Goal: Task Accomplishment & Management: Complete application form

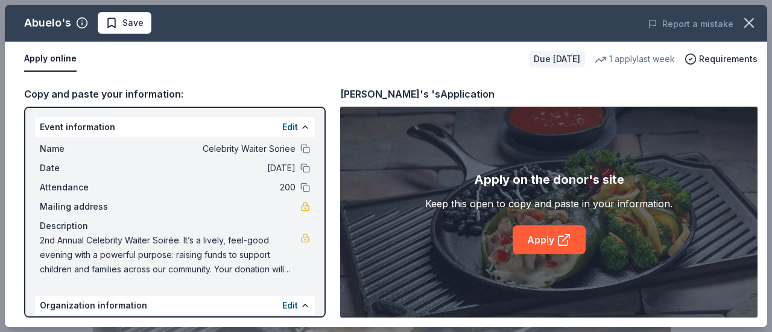
scroll to position [664, 0]
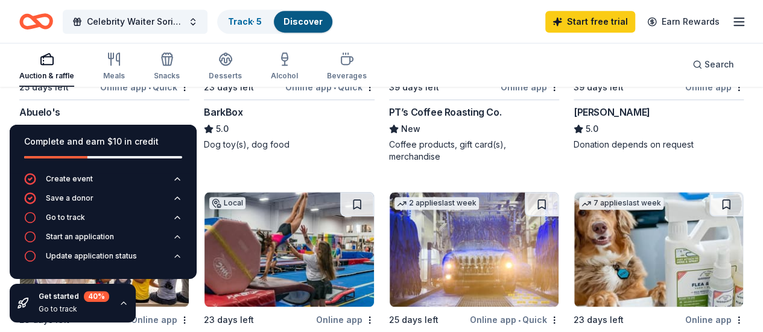
scroll to position [483, 0]
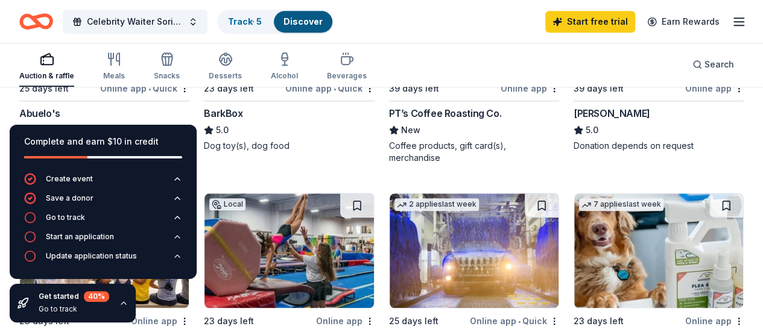
click at [116, 119] on div "Complete and earn $10 in credit Create event Save a donor Go to track Start an …" at bounding box center [103, 223] width 206 height 217
click at [58, 115] on div "Complete and earn $10 in credit Create event Save a donor Go to track Start an …" at bounding box center [103, 223] width 206 height 217
click at [204, 101] on hr at bounding box center [289, 101] width 170 height 1
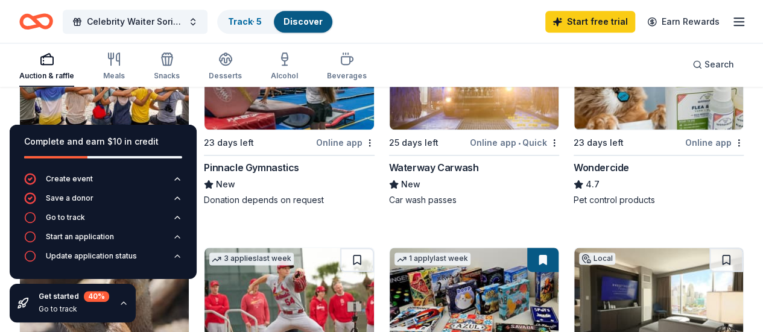
scroll to position [664, 0]
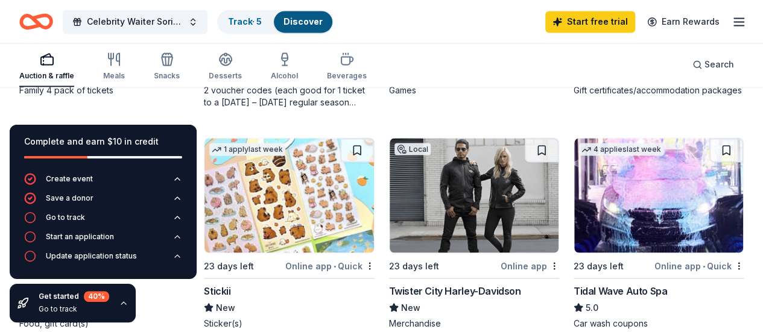
scroll to position [1004, 0]
click at [574, 81] on div "New" at bounding box center [659, 74] width 170 height 14
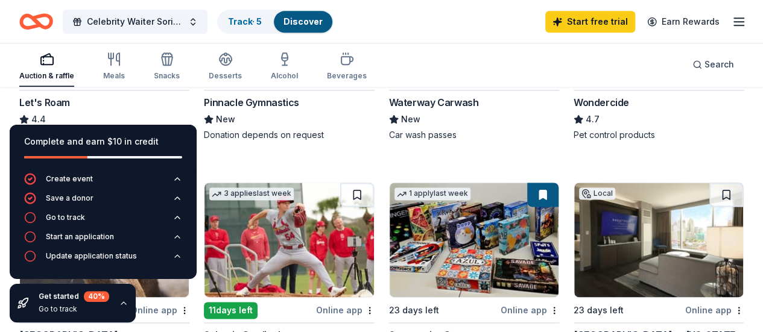
scroll to position [642, 0]
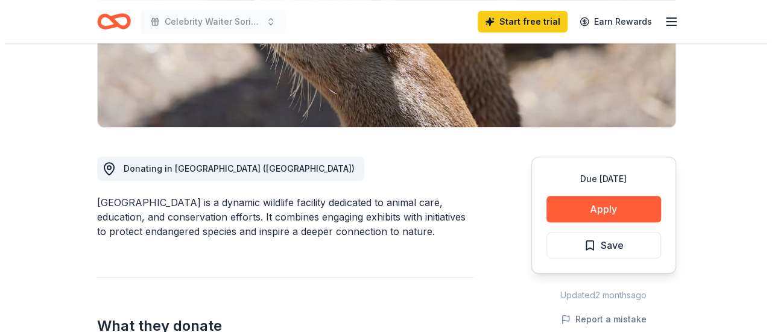
scroll to position [241, 0]
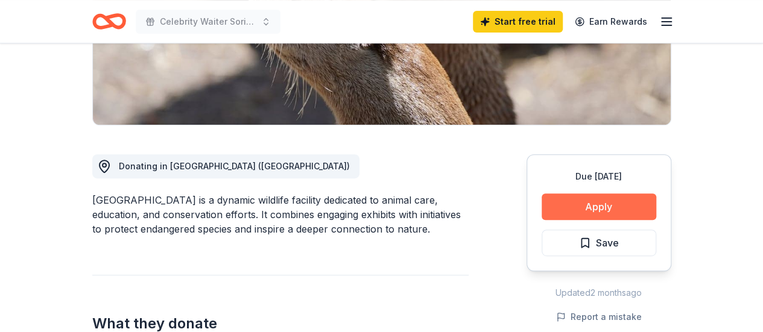
click at [588, 207] on button "Apply" at bounding box center [599, 207] width 115 height 27
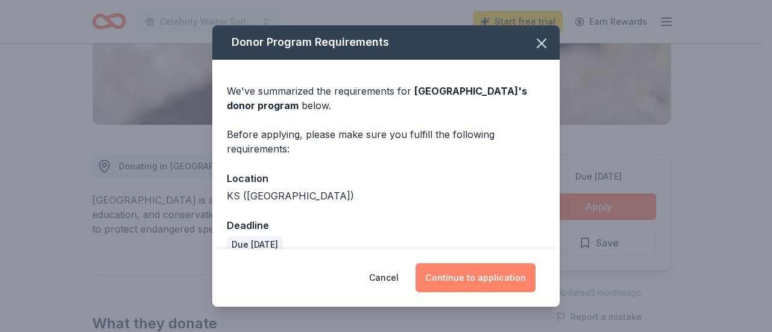
click at [472, 279] on button "Continue to application" at bounding box center [476, 278] width 120 height 29
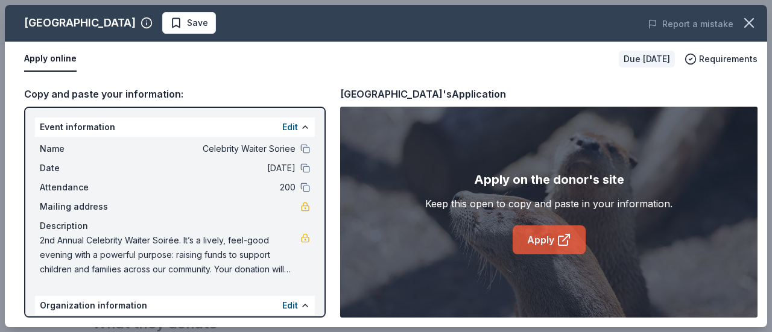
click at [548, 244] on link "Apply" at bounding box center [549, 240] width 73 height 29
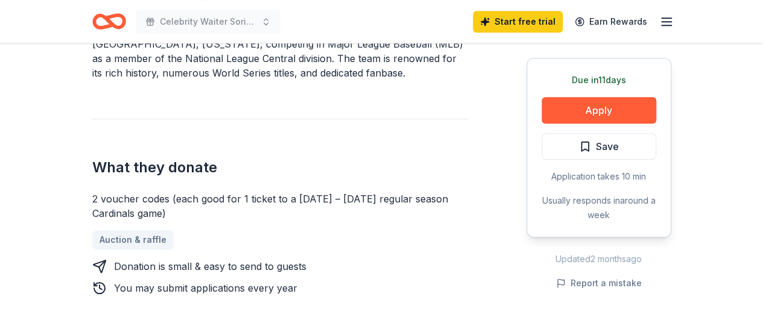
scroll to position [362, 0]
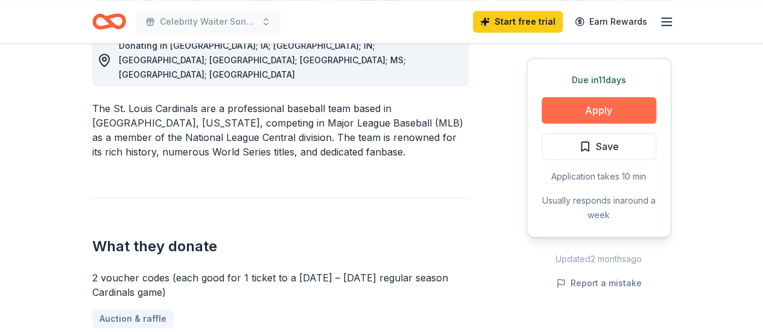
click at [595, 117] on button "Apply" at bounding box center [599, 110] width 115 height 27
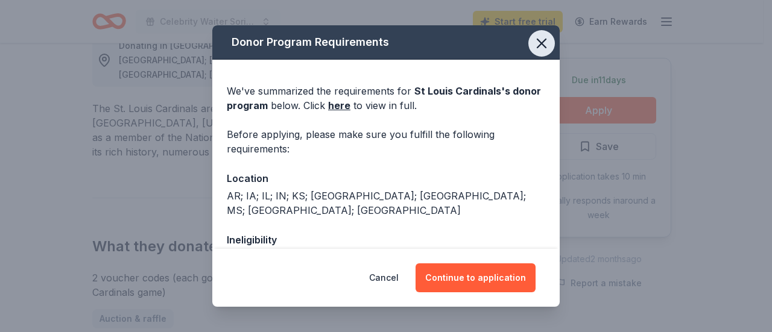
click at [533, 45] on icon "button" at bounding box center [541, 43] width 17 height 17
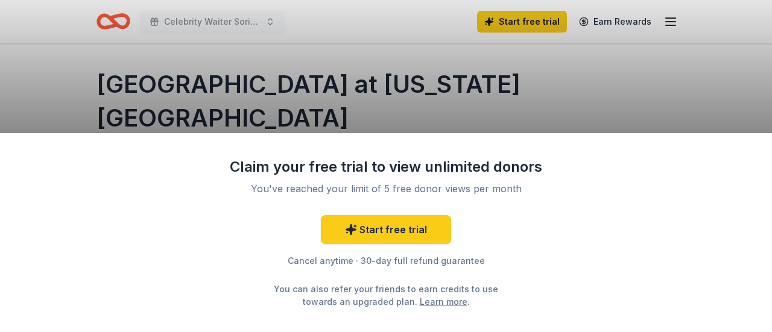
click at [679, 94] on div "Claim your free trial to view unlimited donors You've reached your limit of 5 f…" at bounding box center [386, 166] width 772 height 332
click at [566, 107] on div "Claim your free trial to view unlimited donors You've reached your limit of 5 f…" at bounding box center [386, 166] width 772 height 332
click at [649, 67] on div "Claim your free trial to view unlimited donors You've reached your limit of 5 f…" at bounding box center [386, 166] width 772 height 332
click at [424, 302] on link "Learn more" at bounding box center [444, 302] width 48 height 13
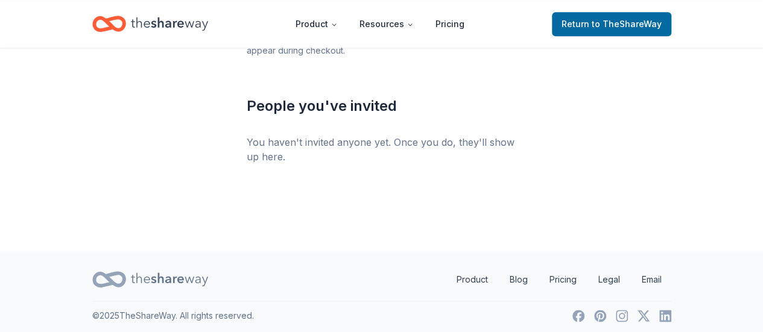
scroll to position [598, 0]
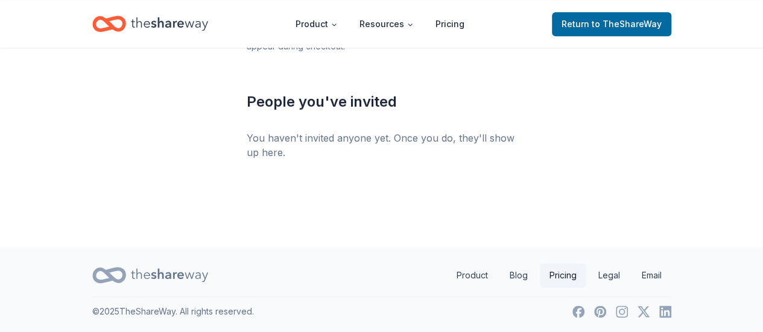
click at [560, 272] on link "Pricing" at bounding box center [563, 276] width 46 height 24
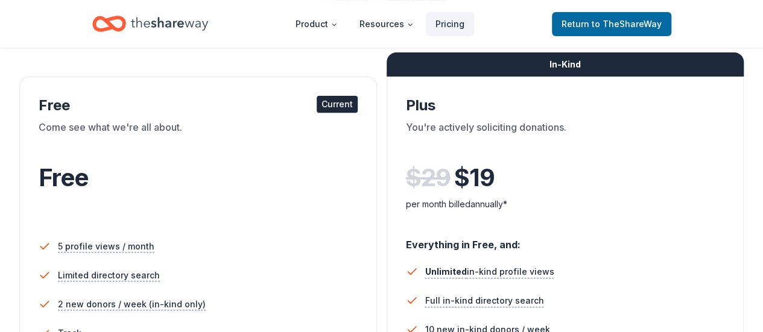
scroll to position [181, 0]
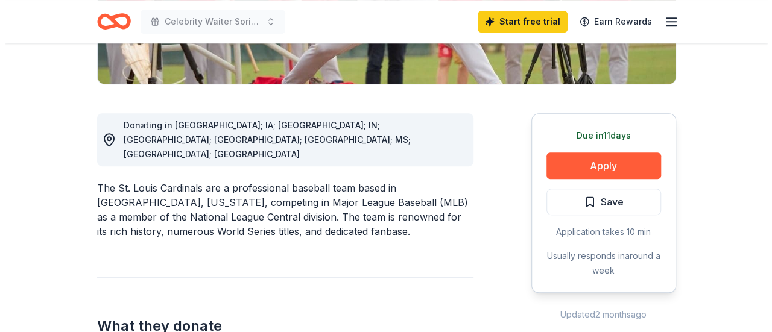
scroll to position [302, 0]
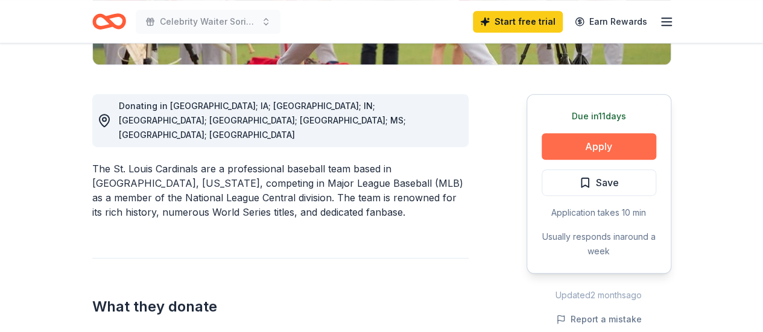
click at [610, 143] on button "Apply" at bounding box center [599, 146] width 115 height 27
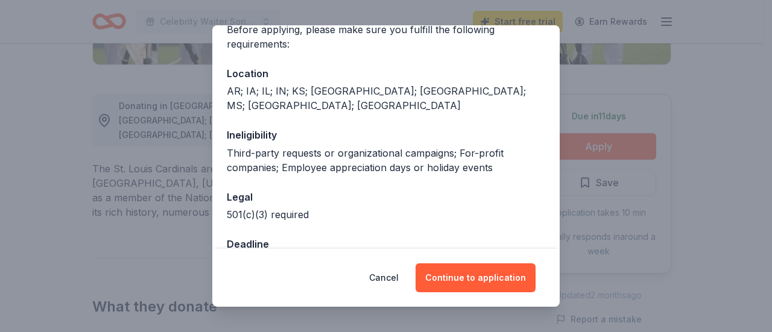
scroll to position [127, 0]
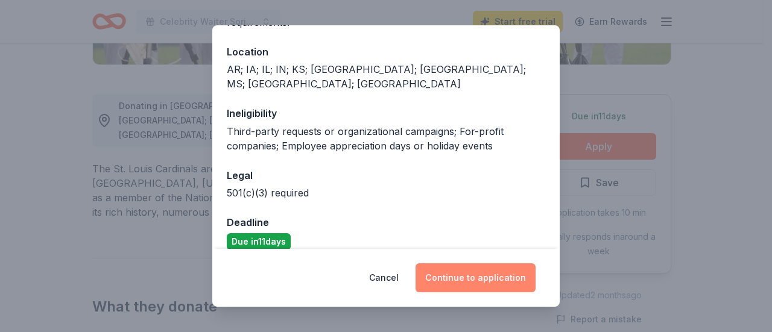
click at [485, 272] on button "Continue to application" at bounding box center [476, 278] width 120 height 29
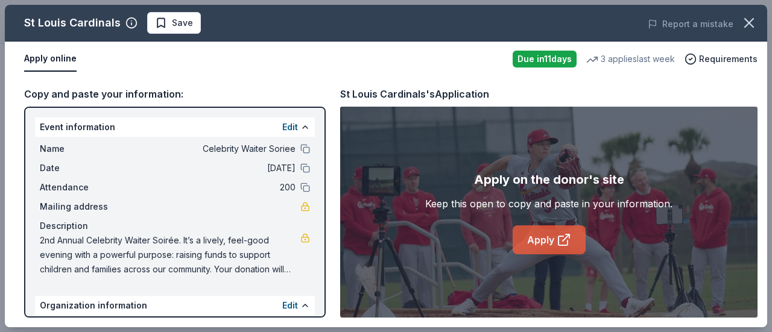
click at [536, 247] on link "Apply" at bounding box center [549, 240] width 73 height 29
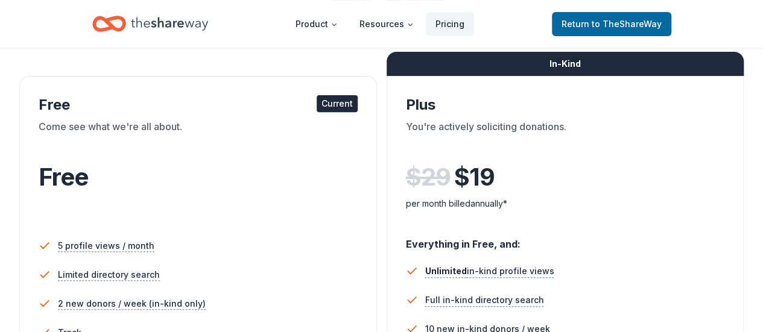
scroll to position [181, 0]
